Goal: Task Accomplishment & Management: Use online tool/utility

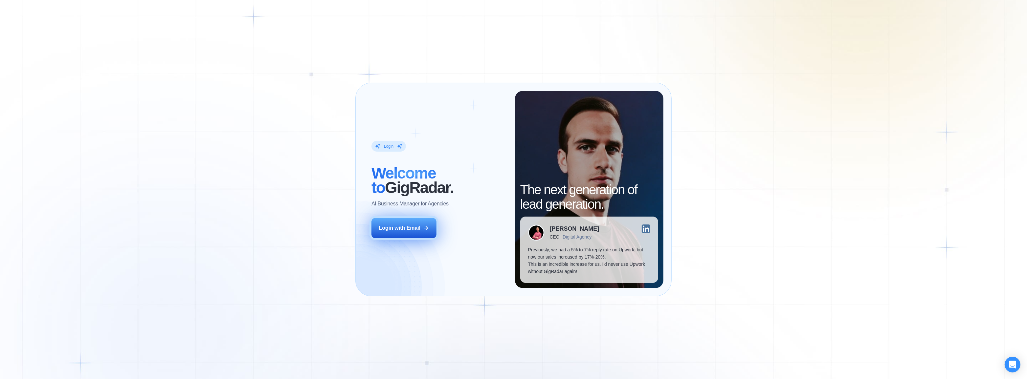
click at [419, 227] on div "Login with Email" at bounding box center [400, 228] width 42 height 7
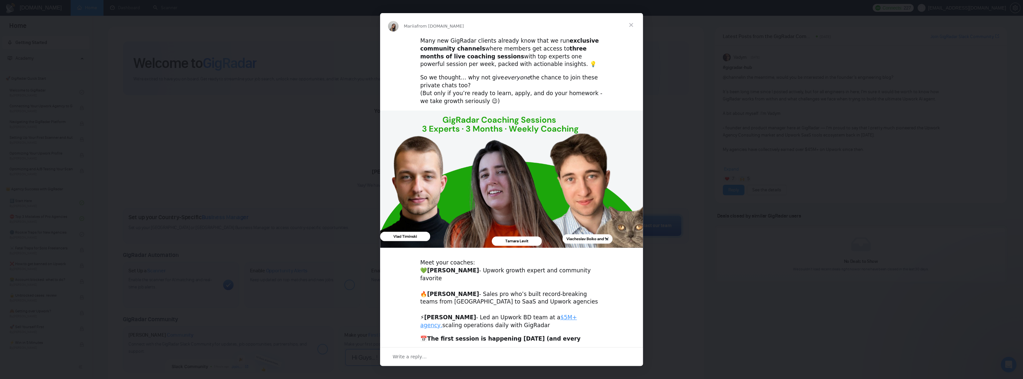
click at [633, 25] on span "Close" at bounding box center [631, 25] width 24 height 24
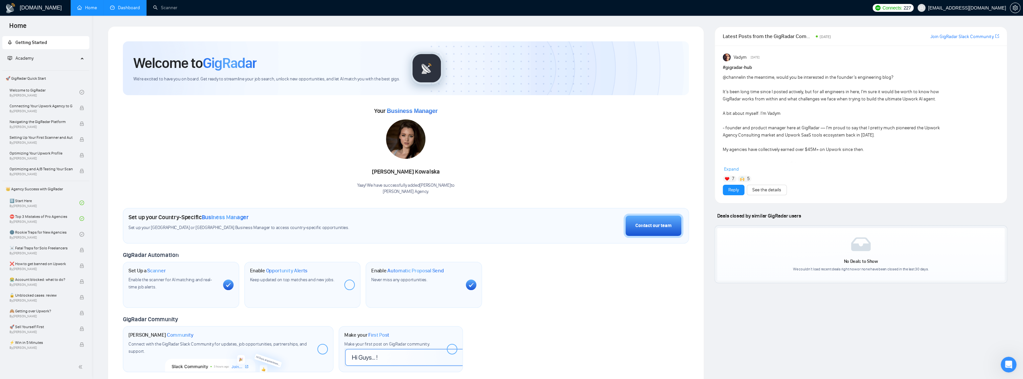
click at [128, 9] on link "Dashboard" at bounding box center [125, 8] width 30 height 6
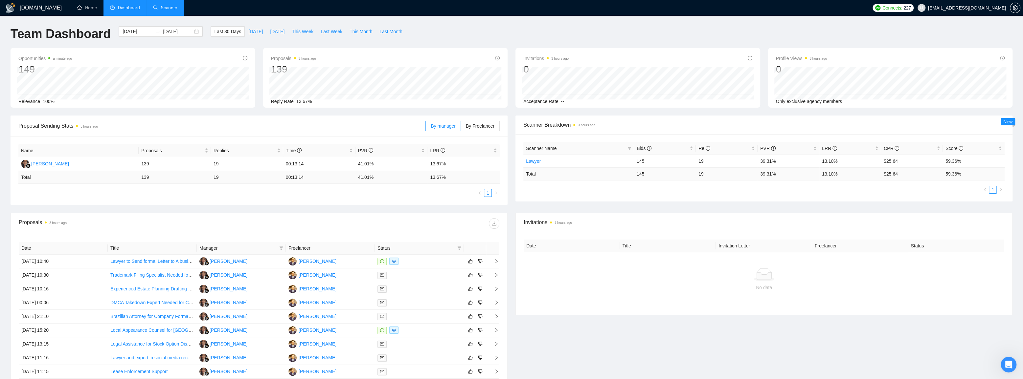
click at [166, 8] on link "Scanner" at bounding box center [165, 8] width 24 height 6
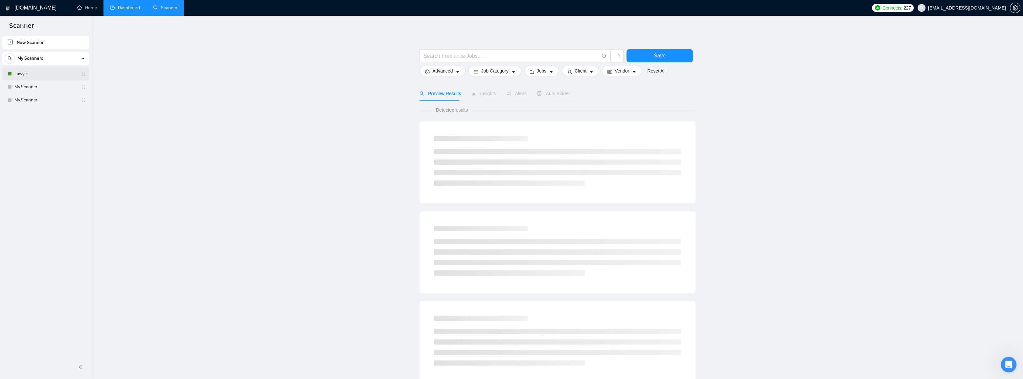
click at [38, 74] on link "Lawyer" at bounding box center [45, 73] width 62 height 13
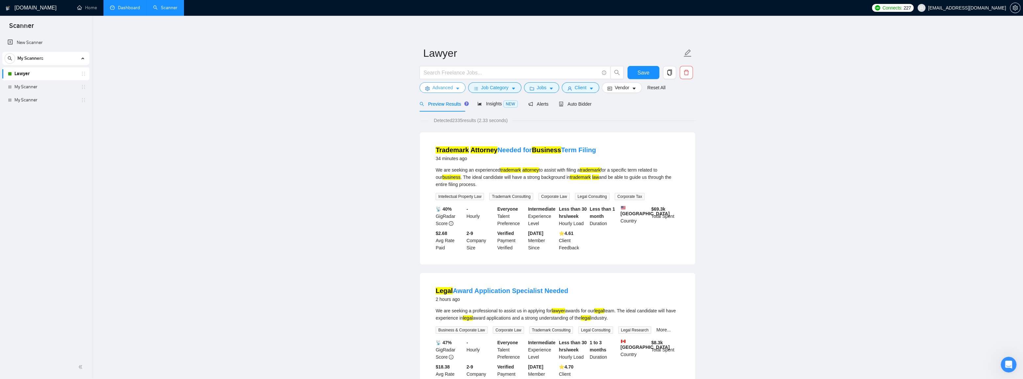
click at [451, 92] on button "Advanced" at bounding box center [442, 87] width 46 height 11
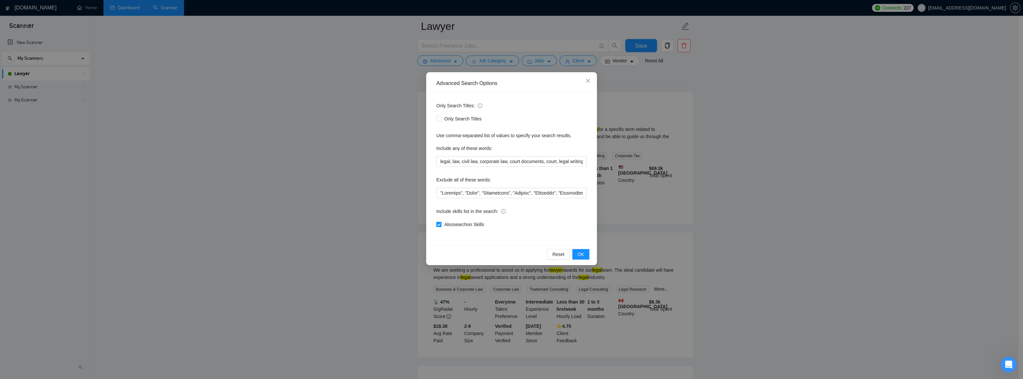
scroll to position [159, 0]
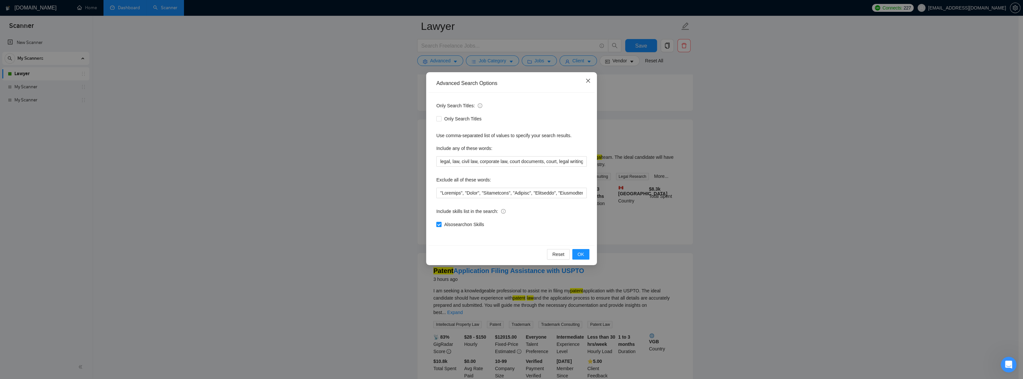
click at [587, 80] on icon "close" at bounding box center [587, 80] width 5 height 5
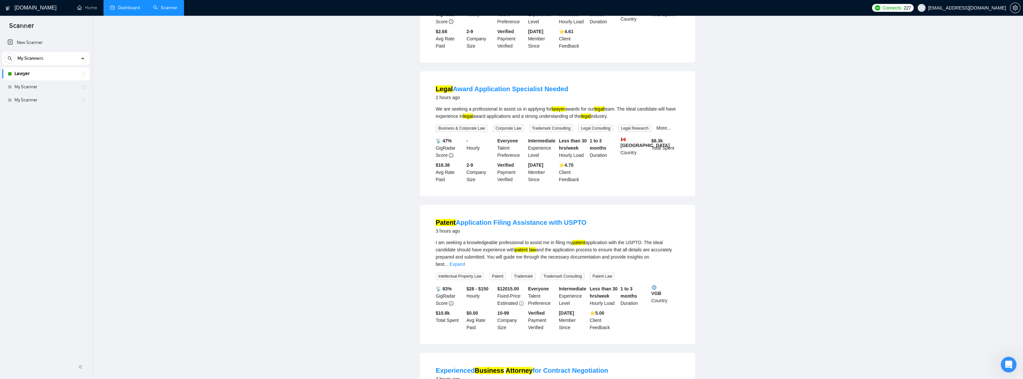
scroll to position [0, 0]
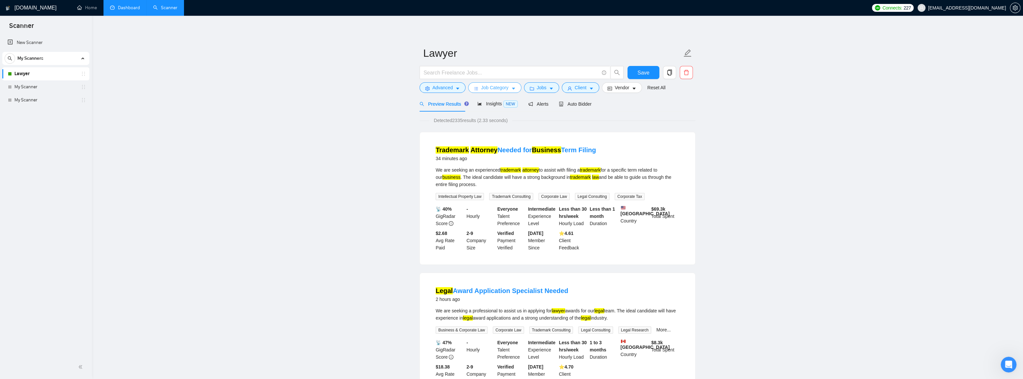
click at [511, 89] on icon "caret-down" at bounding box center [513, 88] width 5 height 5
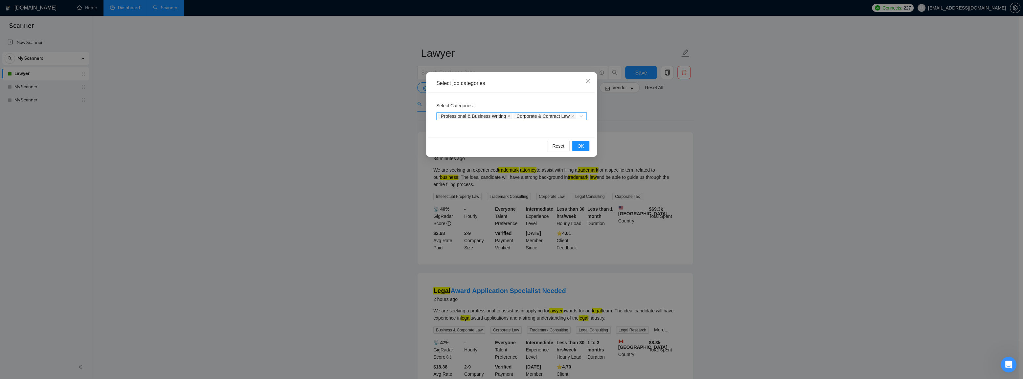
click at [581, 116] on div "Professional & Business Writing Corporate & Contract Law" at bounding box center [511, 116] width 150 height 8
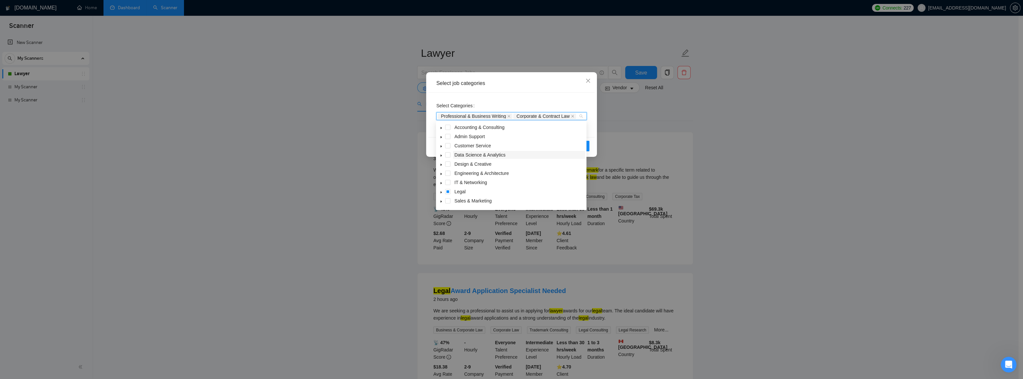
scroll to position [26, 0]
click at [440, 165] on icon "caret-down" at bounding box center [440, 166] width 3 height 3
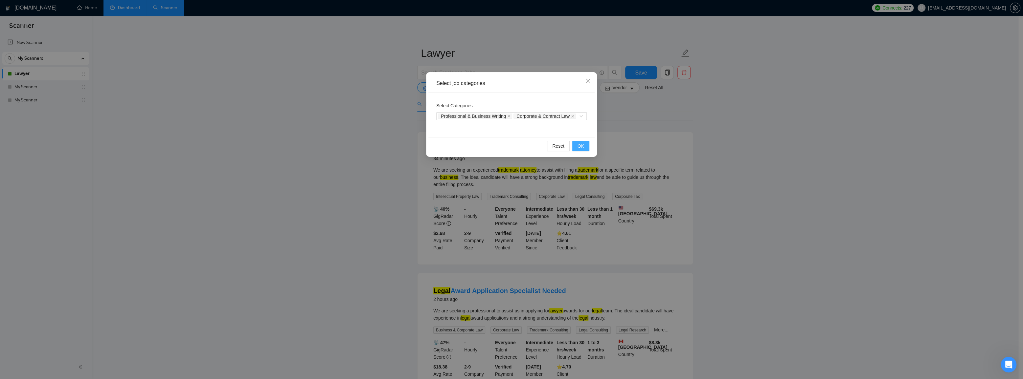
click at [580, 147] on span "OK" at bounding box center [580, 146] width 7 height 7
